Goal: Book appointment/travel/reservation

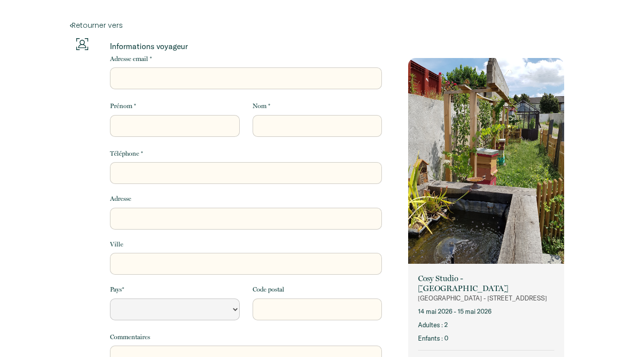
select select "Default select example"
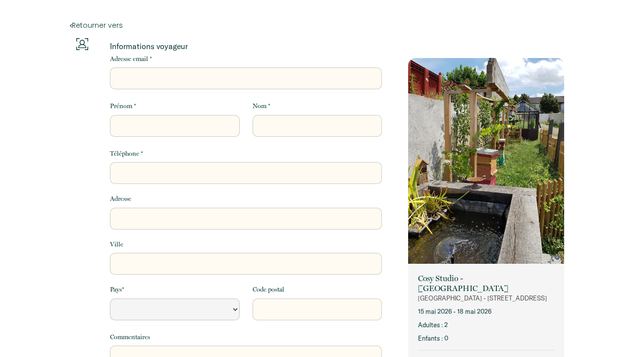
select select "Default select example"
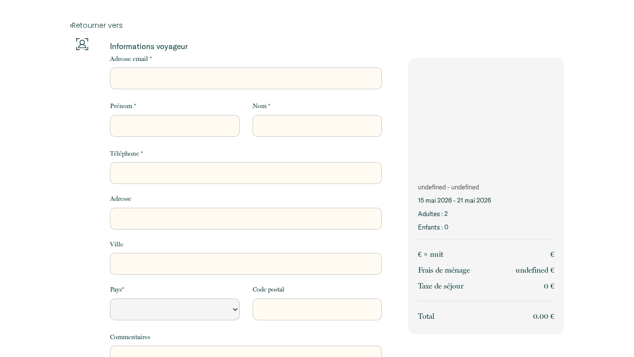
select select "Default select example"
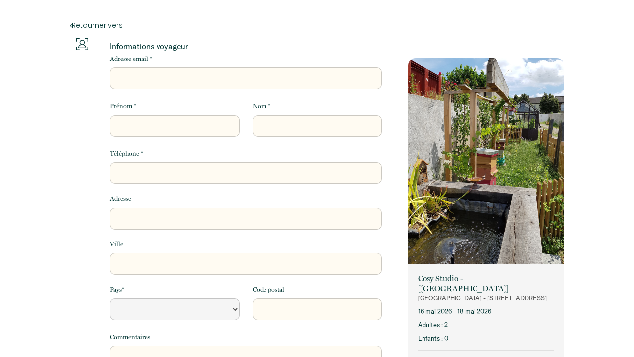
select select "Default select example"
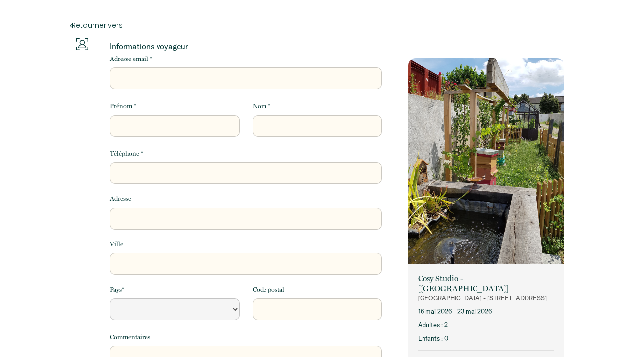
select select "Default select example"
